Goal: Task Accomplishment & Management: Use online tool/utility

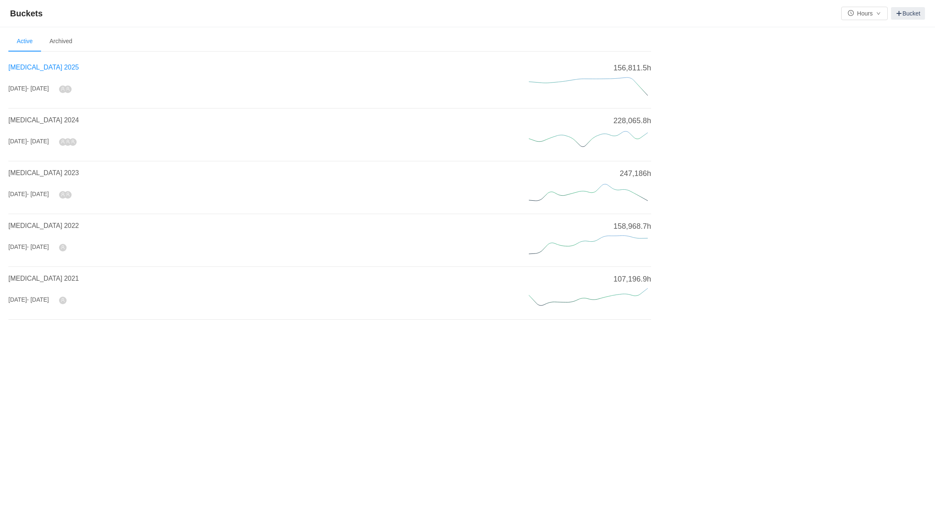
click at [30, 65] on span "[MEDICAL_DATA] 2025" at bounding box center [43, 67] width 70 height 7
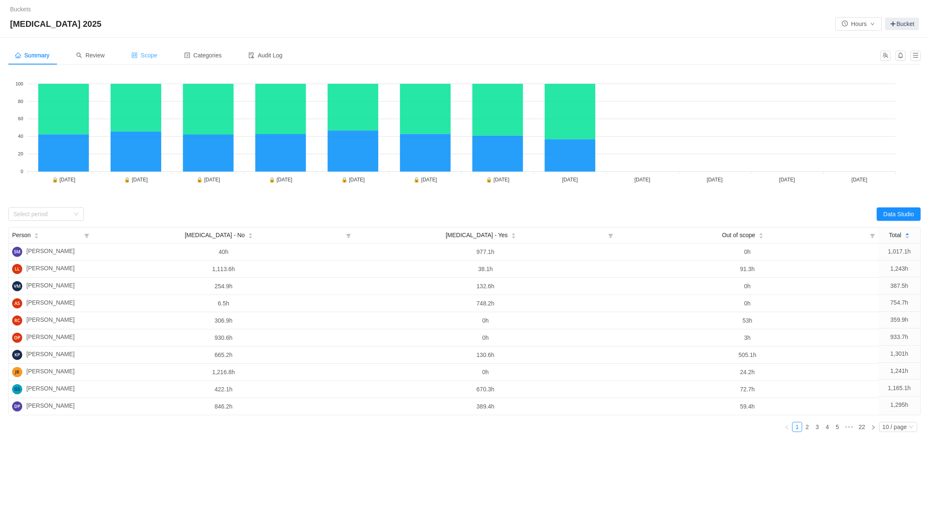
click at [155, 55] on span "Scope" at bounding box center [144, 55] width 26 height 7
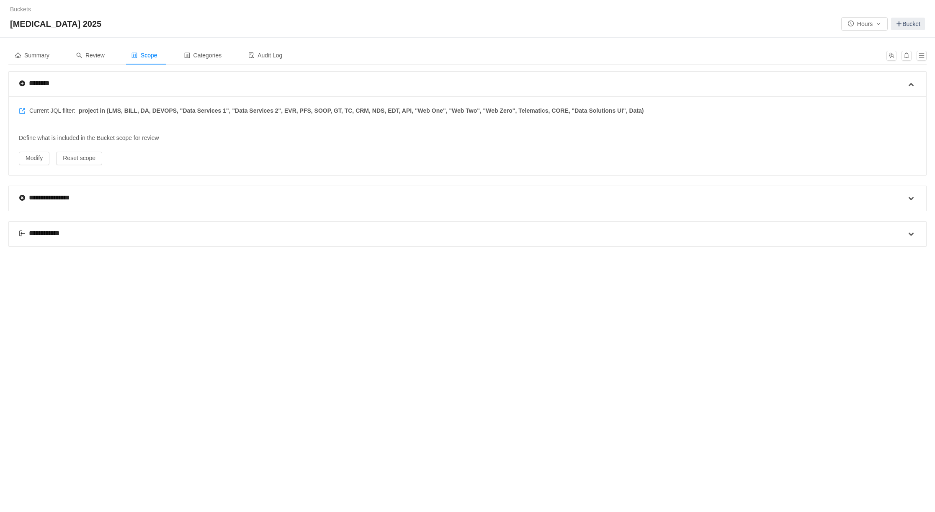
click at [41, 228] on div "**********" at bounding box center [43, 233] width 49 height 10
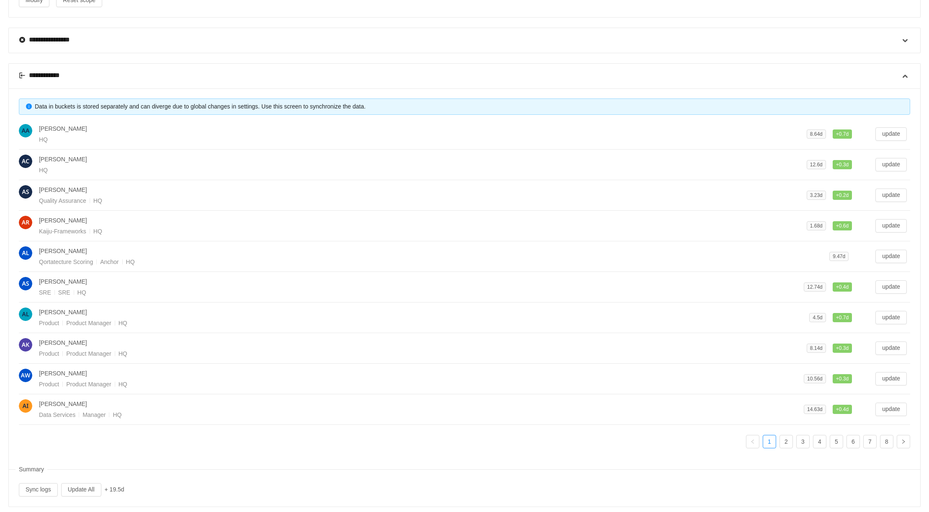
scroll to position [165, 0]
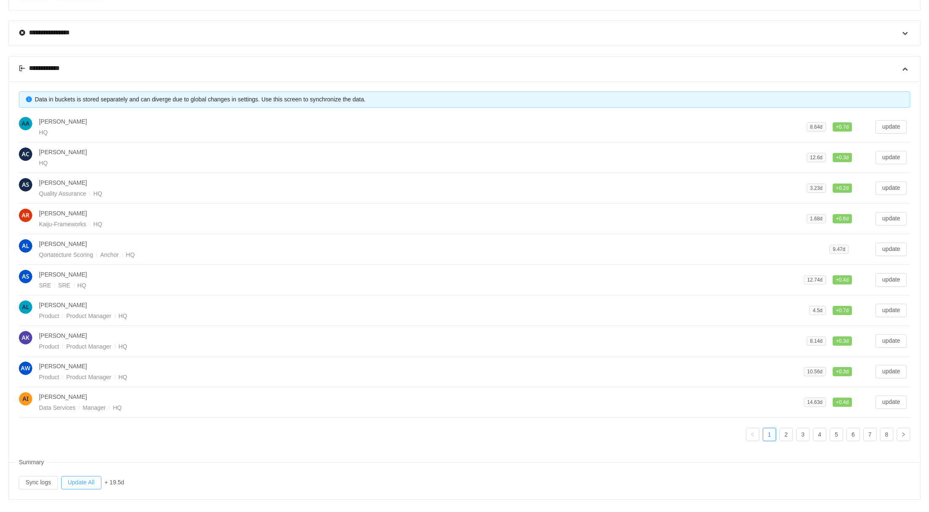
click at [75, 476] on button "Update All" at bounding box center [81, 482] width 40 height 13
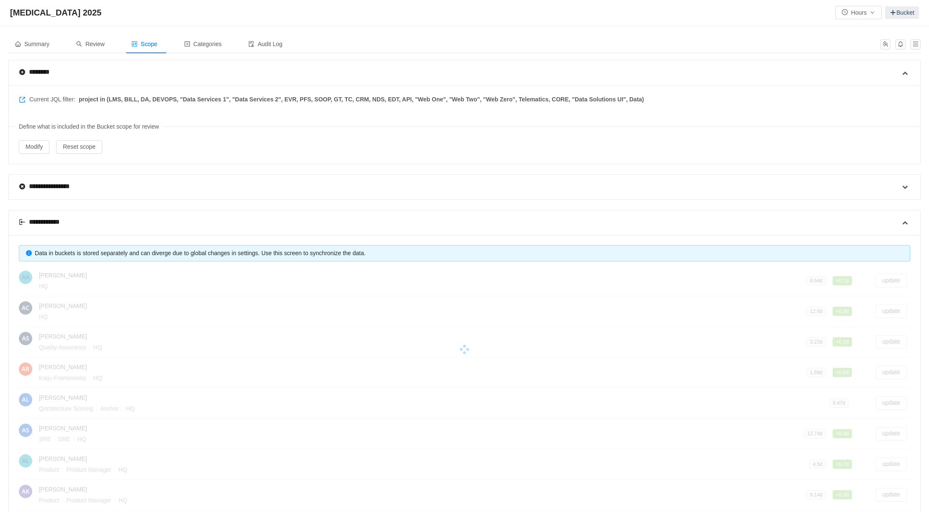
scroll to position [0, 0]
